Goal: Information Seeking & Learning: Learn about a topic

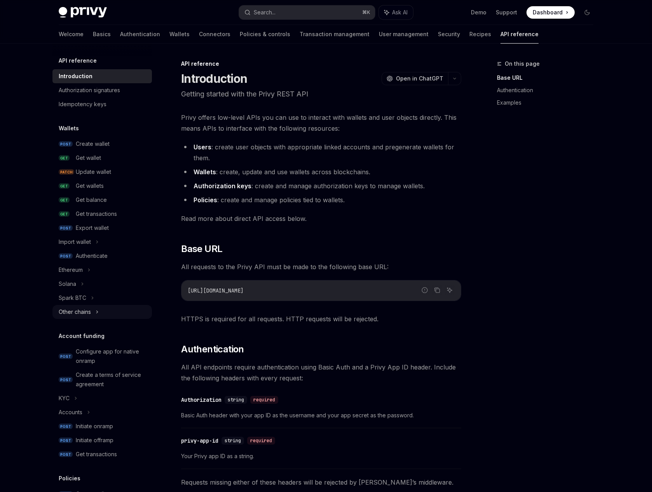
click at [86, 312] on div "Other chains" at bounding box center [75, 311] width 32 height 9
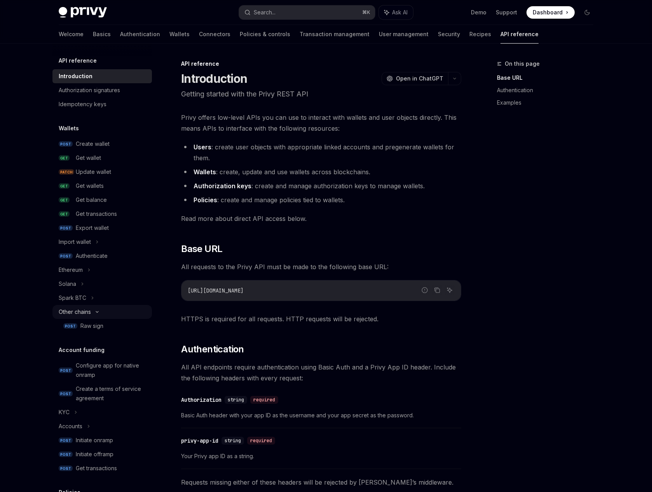
type textarea "*"
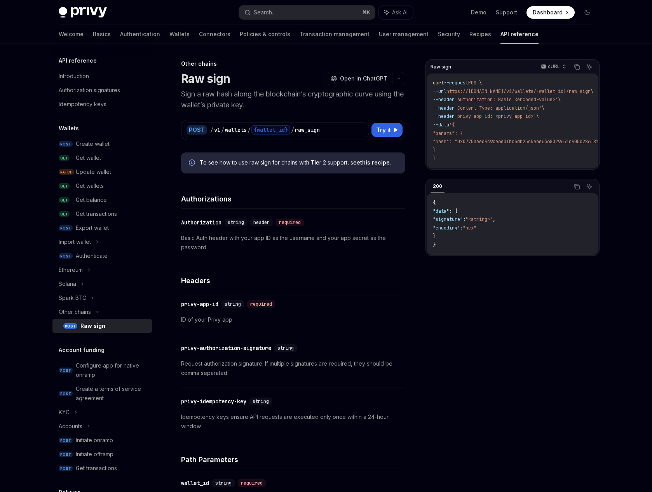
click at [457, 315] on div "Raw sign cURL Copy Ask AI curl --request POST \ --url https://api.privy.io/v1/w…" at bounding box center [513, 275] width 174 height 433
click at [529, 376] on div "Raw sign cURL Copy Ask AI curl --request POST \ --url https://api.privy.io/v1/w…" at bounding box center [513, 275] width 174 height 433
click at [528, 376] on div "Raw sign cURL Copy Ask AI curl --request POST \ --url https://api.privy.io/v1/w…" at bounding box center [513, 275] width 174 height 433
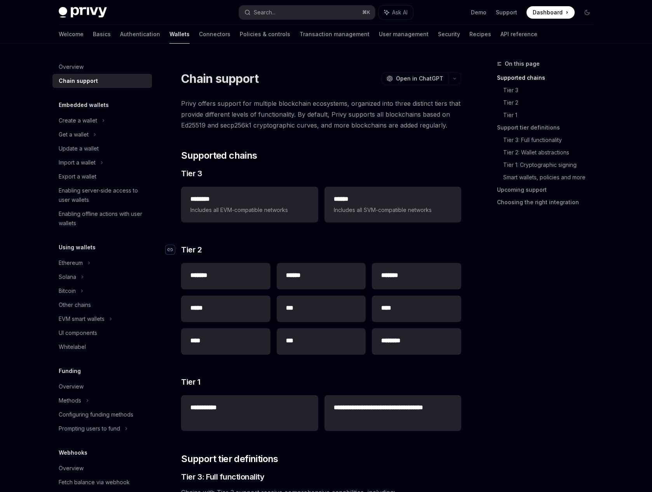
click at [170, 252] on div "Navigate to header" at bounding box center [170, 249] width 9 height 9
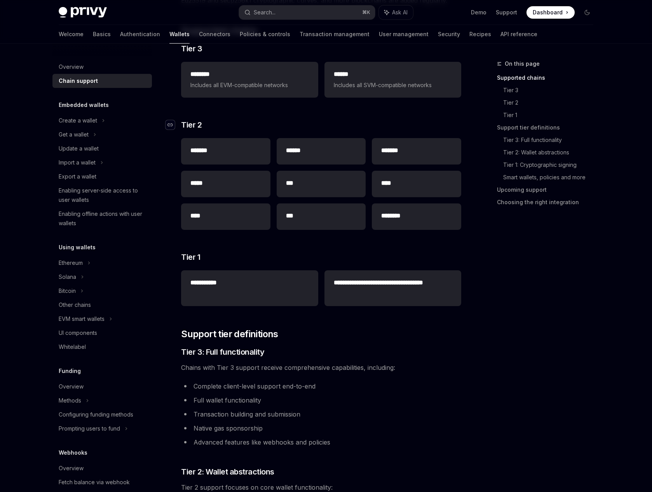
scroll to position [185, 0]
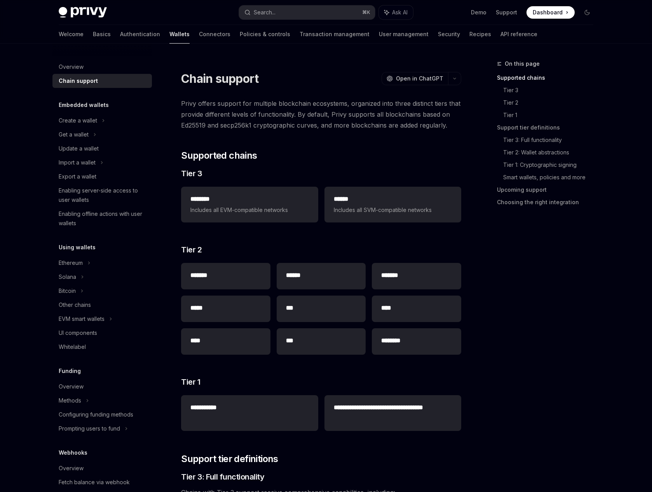
click at [577, 276] on div "On this page Supported chains Tier 3 Tier 2 Tier 1 Support tier definitions Tie…" at bounding box center [540, 275] width 118 height 433
